Goal: Obtain resource: Download file/media

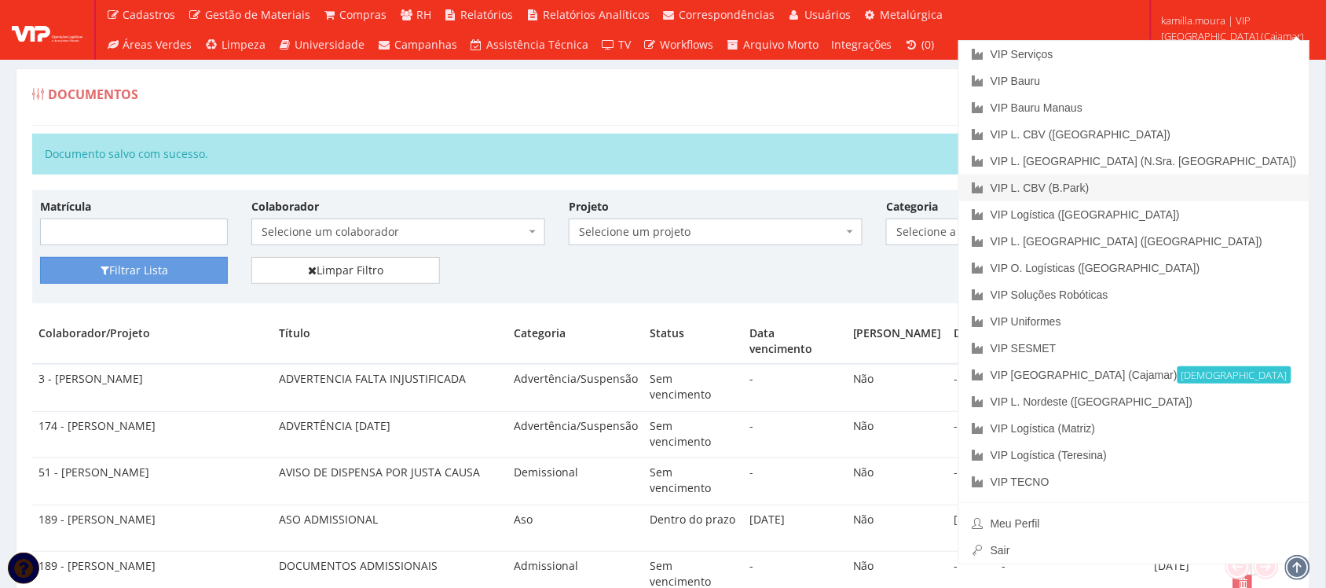
click at [1198, 182] on link "VIP L. CBV (B.Park)" at bounding box center [1134, 187] width 350 height 27
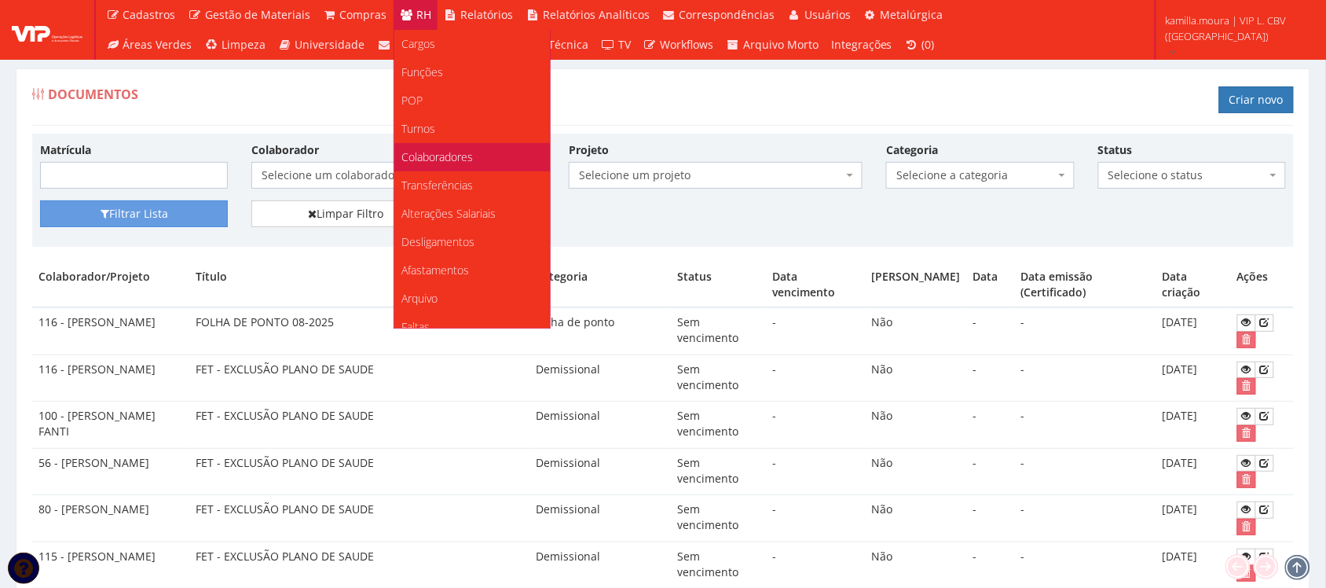
click at [464, 158] on span "Colaboradores" at bounding box center [438, 156] width 72 height 15
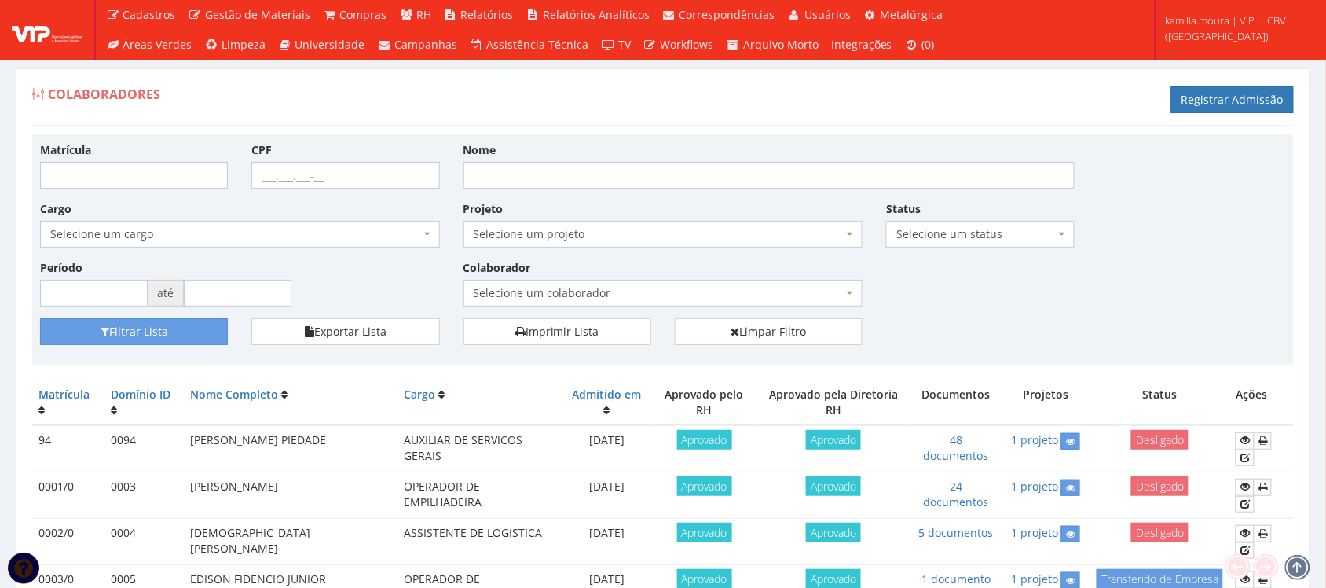
click at [532, 285] on span "Selecione um colaborador" at bounding box center [659, 293] width 370 height 16
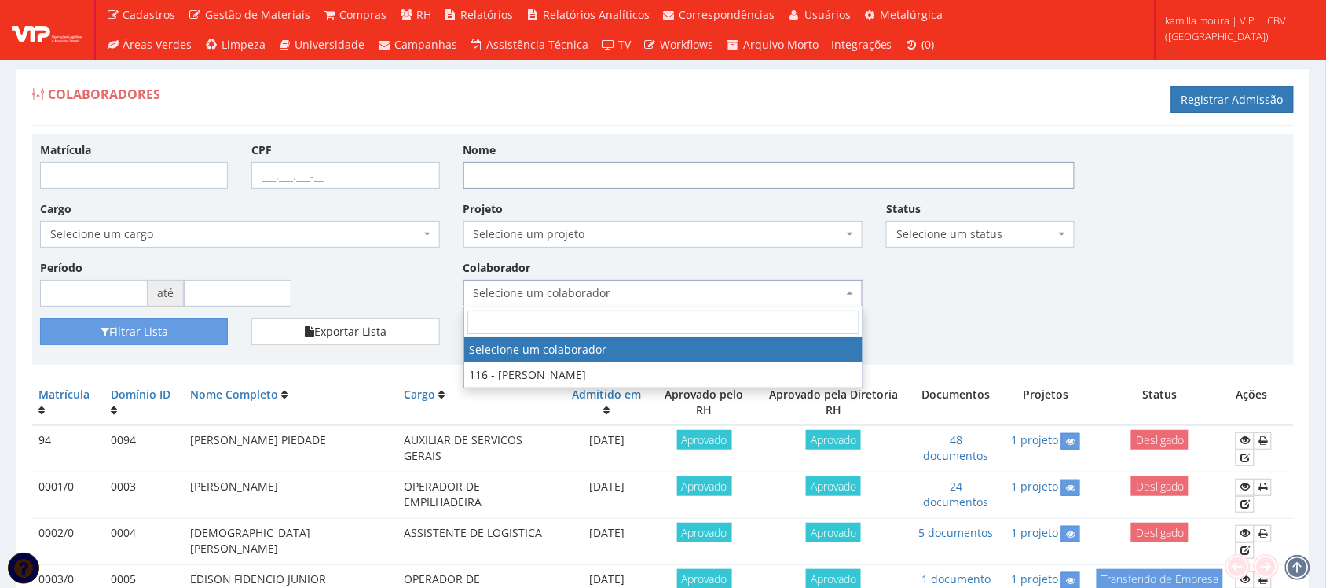
click at [526, 182] on input "Nome" at bounding box center [769, 175] width 611 height 27
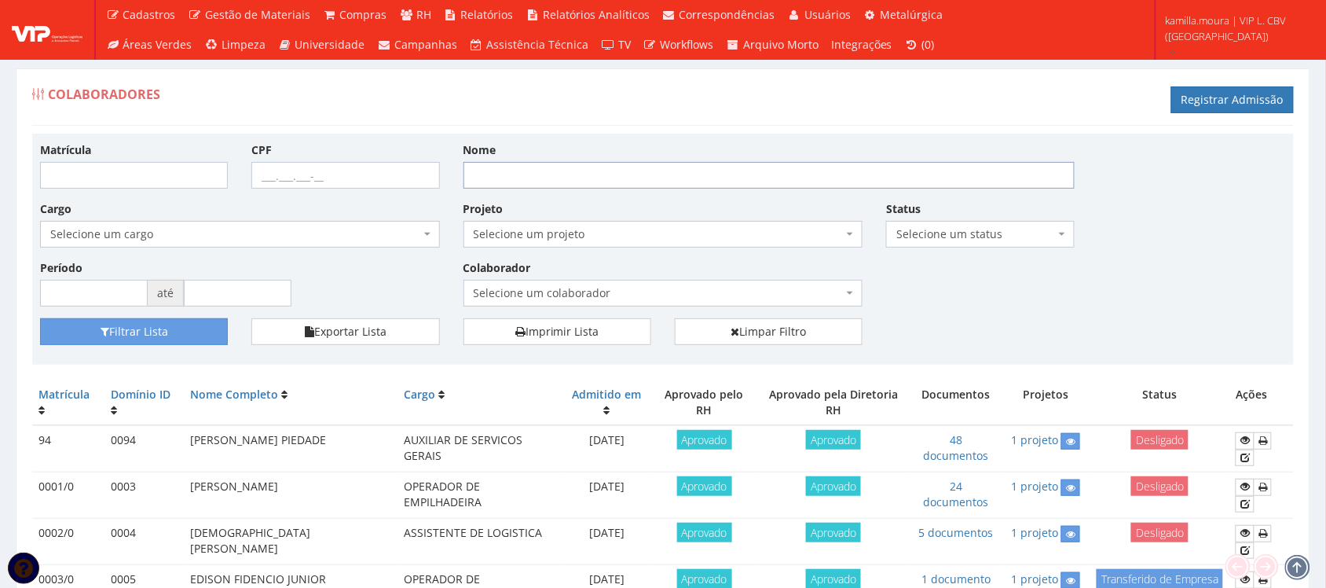
type input "m"
type input "MARCIA ODILEIA"
click at [198, 338] on button "Filtrar Lista" at bounding box center [134, 331] width 188 height 27
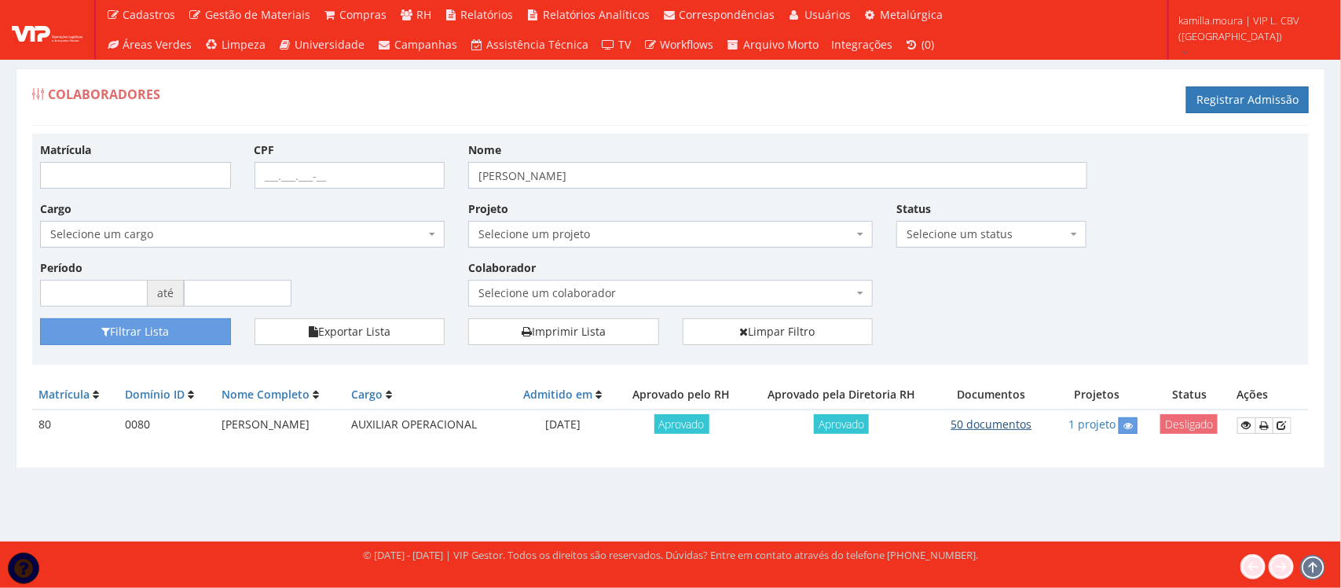
click at [1008, 425] on link "50 documentos" at bounding box center [992, 423] width 81 height 15
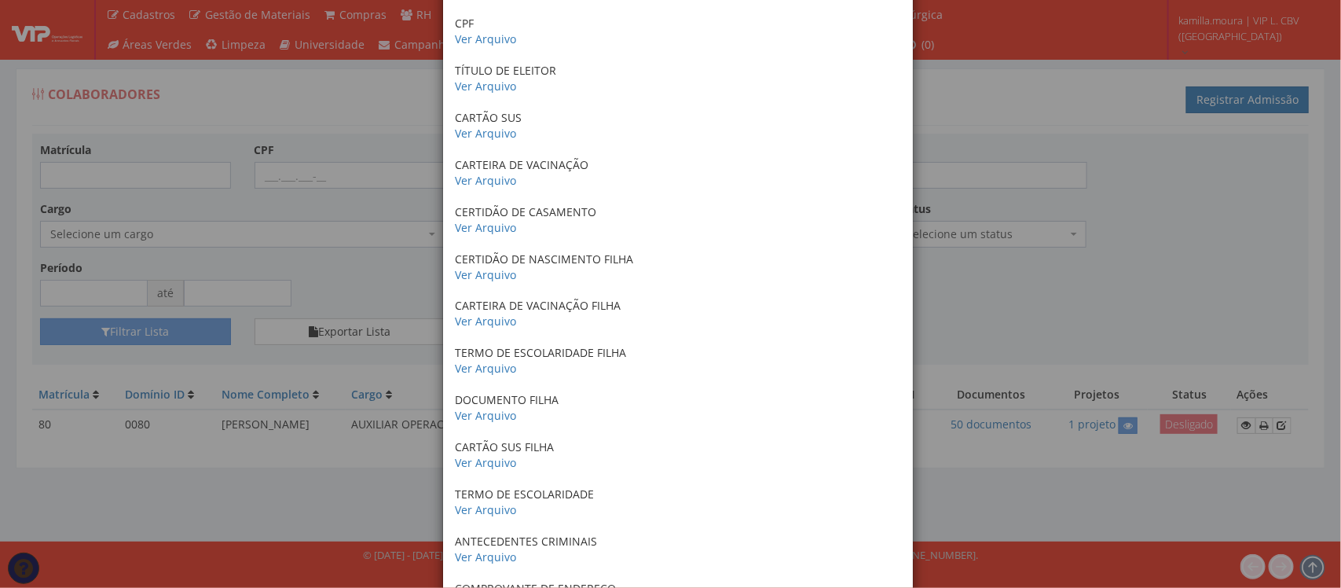
scroll to position [196, 0]
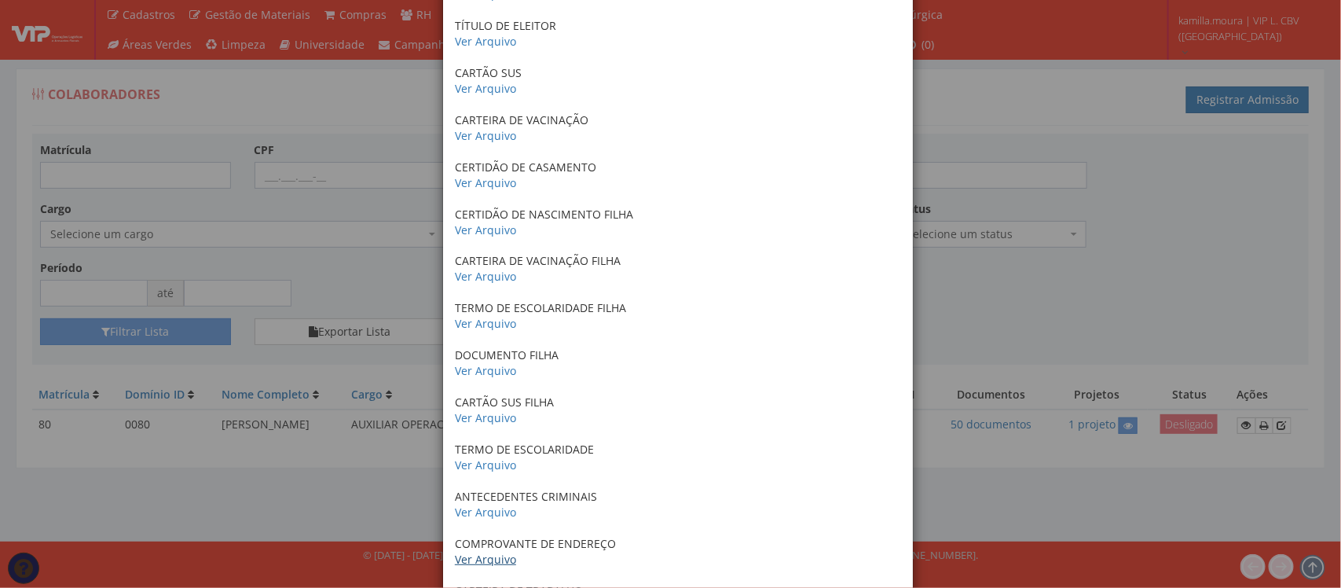
click at [487, 563] on link "Ver Arquivo" at bounding box center [485, 559] width 61 height 15
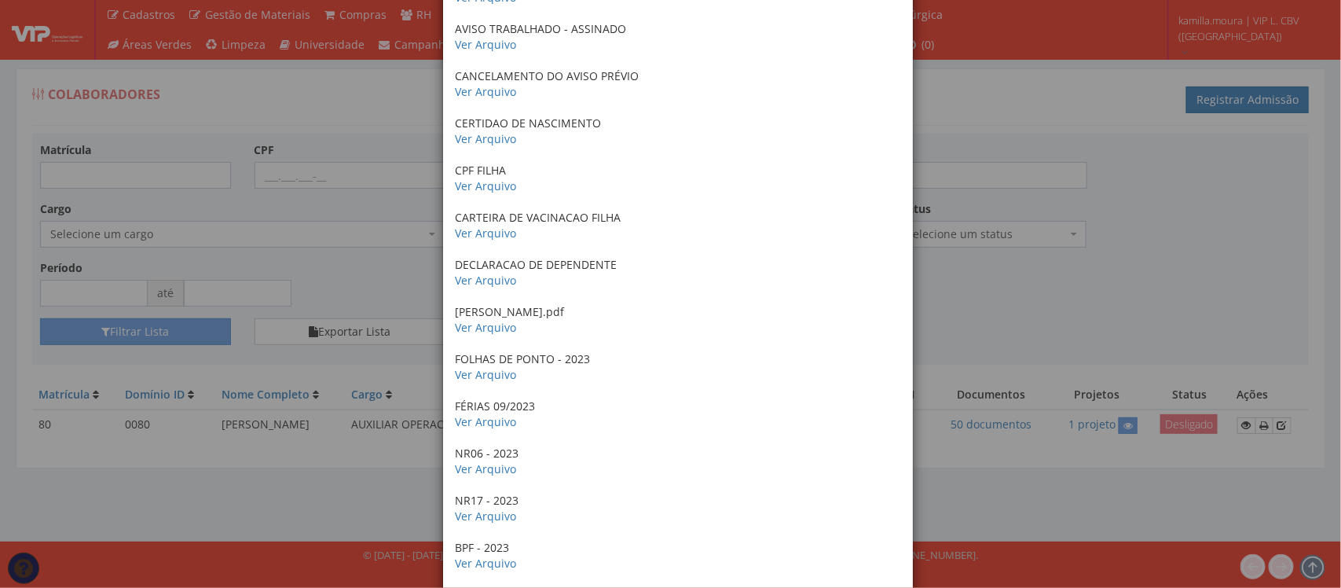
scroll to position [1473, 0]
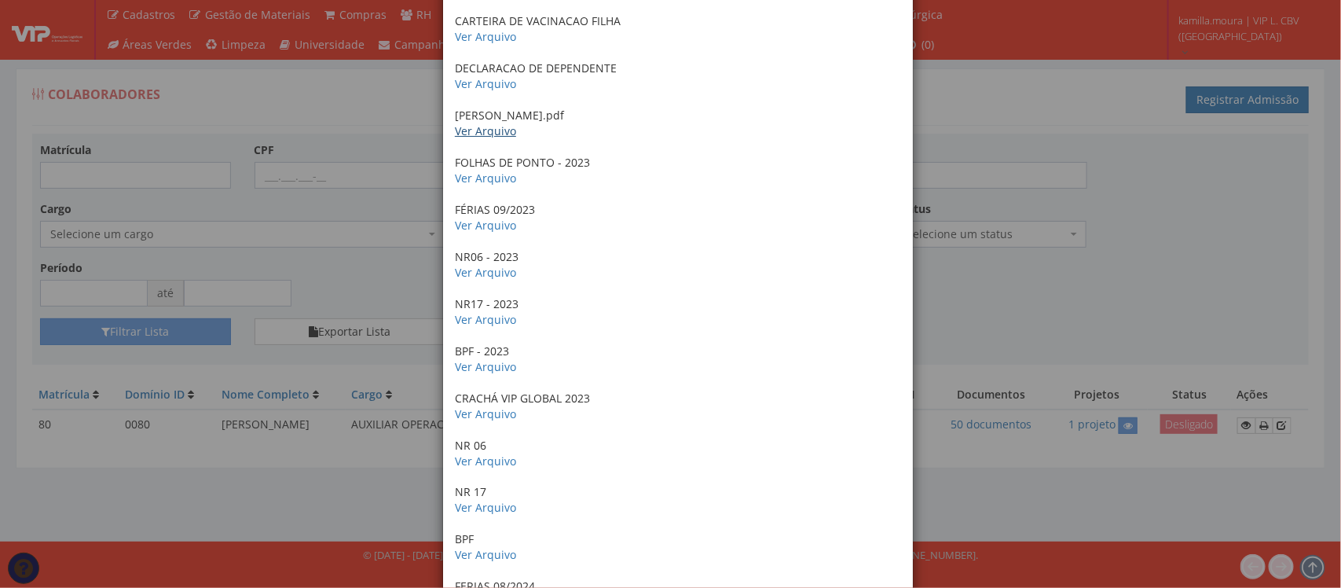
click at [483, 138] on link "Ver Arquivo" at bounding box center [485, 130] width 61 height 15
